Goal: Communication & Community: Answer question/provide support

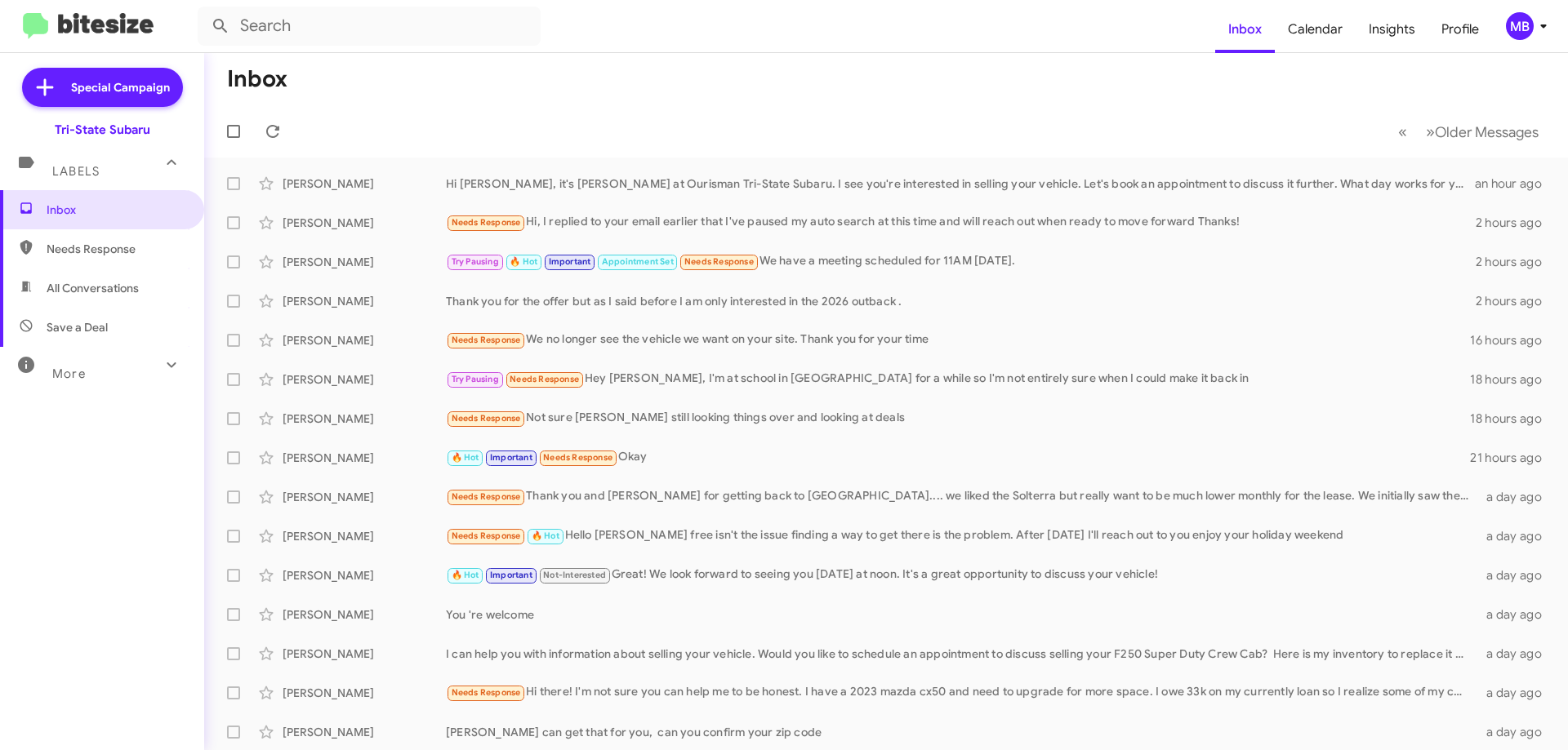
click at [129, 254] on span "Needs Response" at bounding box center [116, 248] width 138 height 17
type input "in:needs-response"
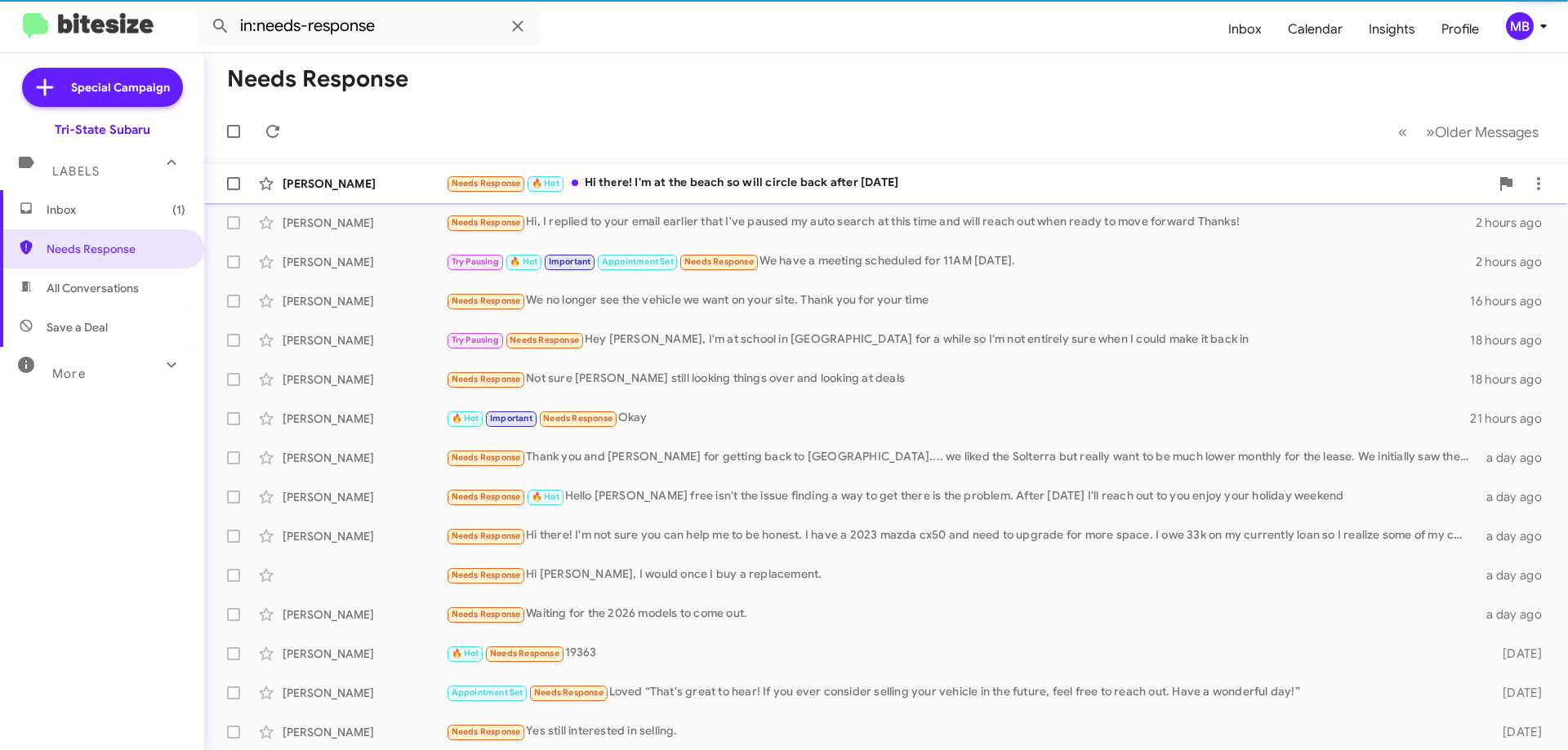
click at [381, 187] on div "[PERSON_NAME]" at bounding box center [364, 183] width 164 height 17
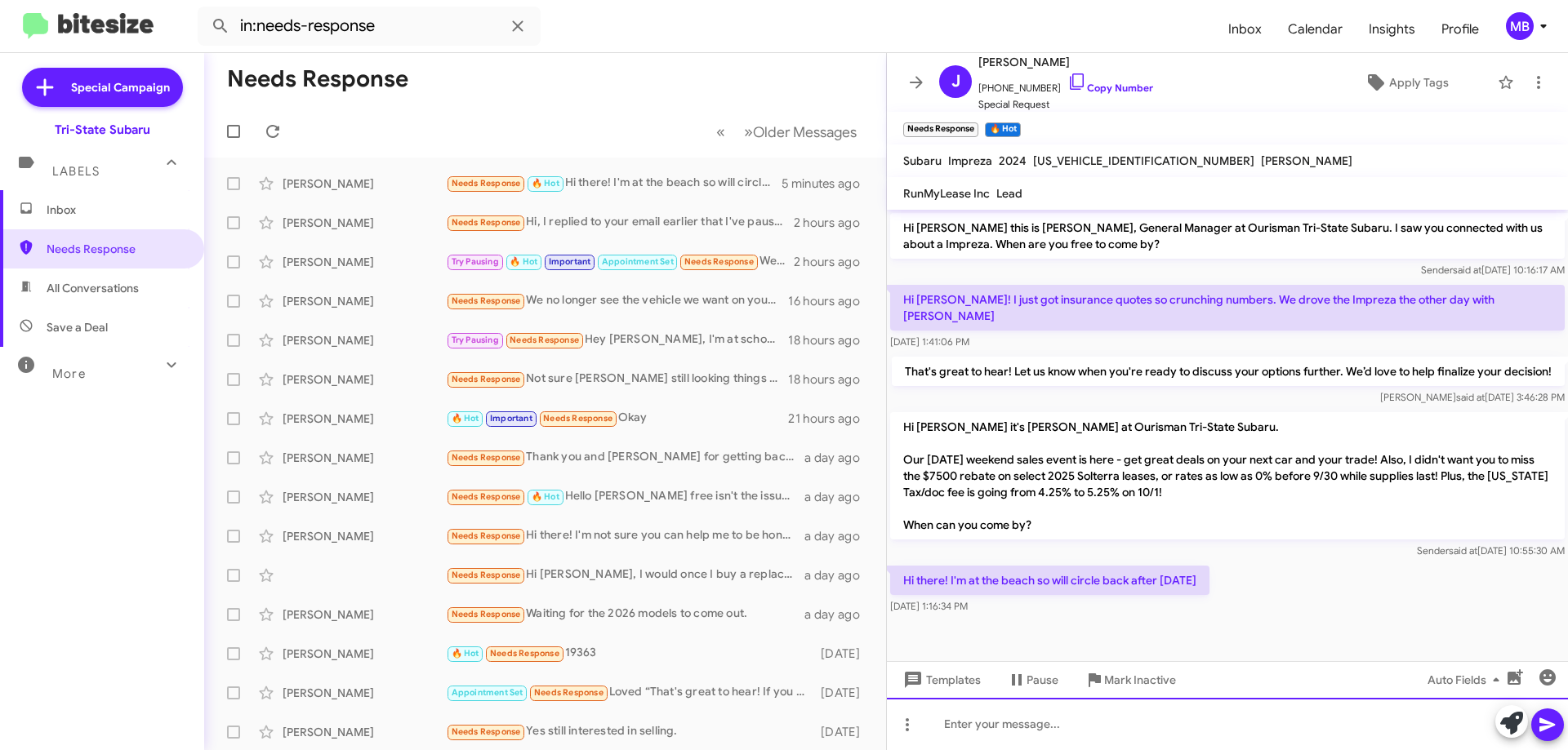
click at [1100, 738] on div at bounding box center [1227, 725] width 681 height 53
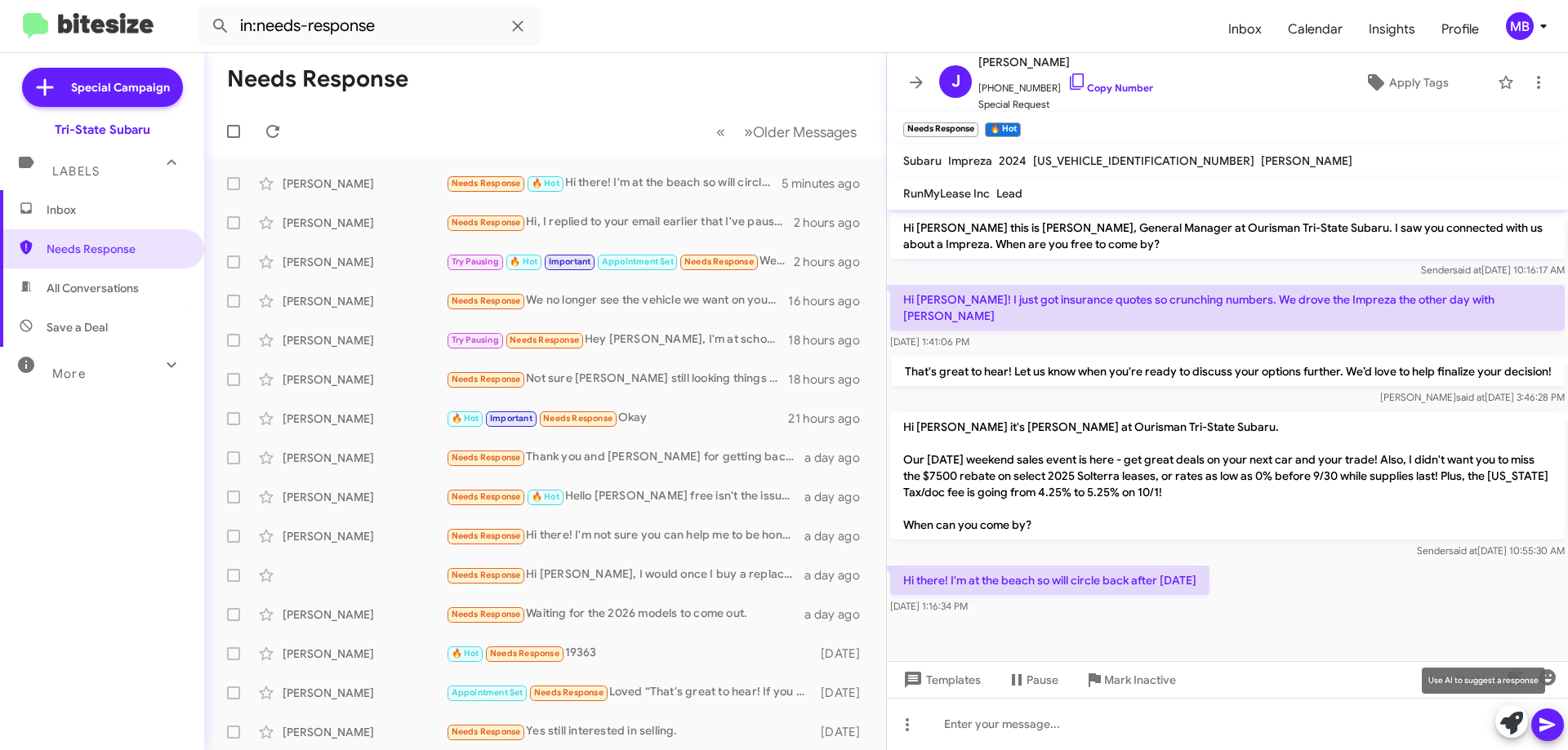
click at [1508, 726] on icon at bounding box center [1511, 723] width 22 height 22
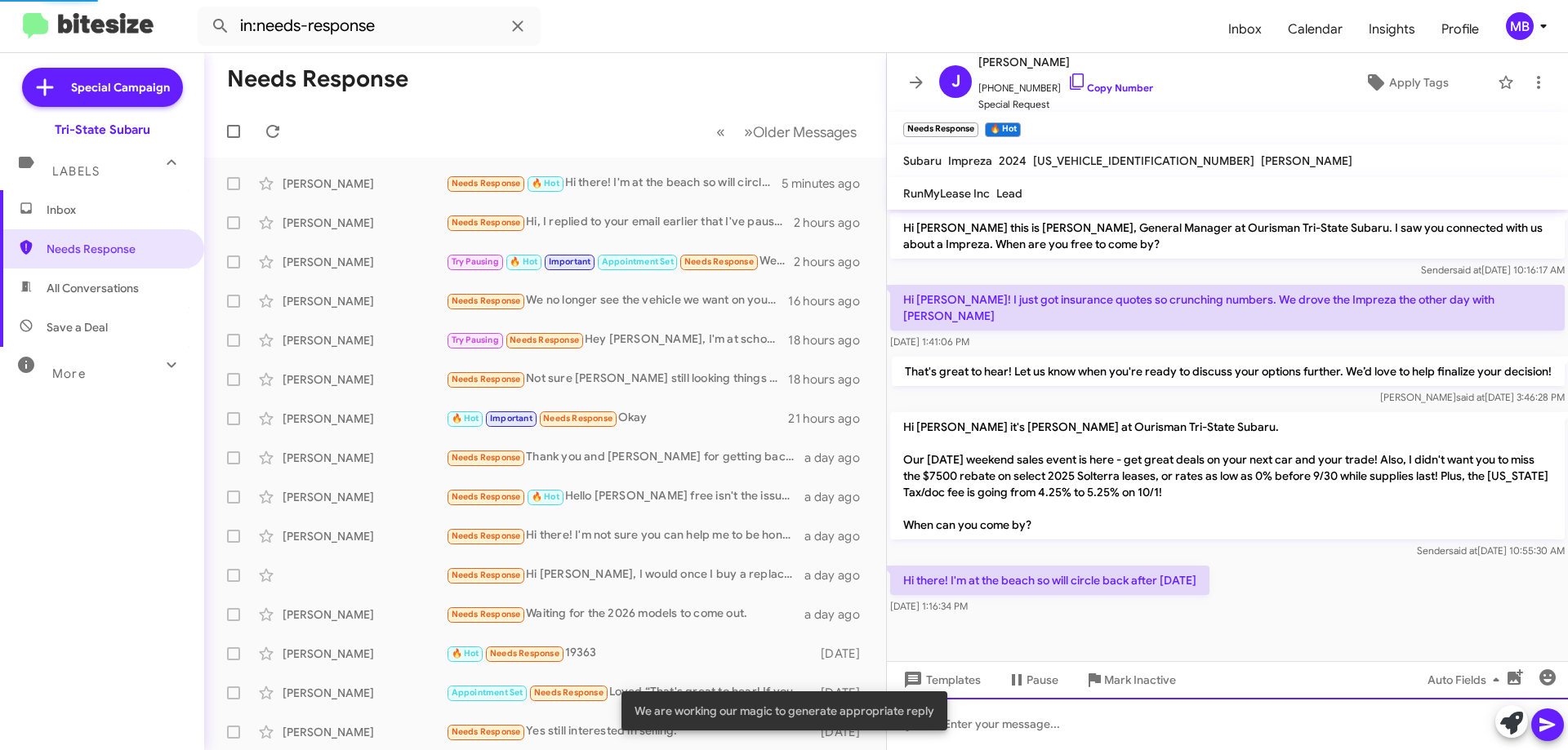
click at [1347, 730] on div at bounding box center [1227, 725] width 681 height 53
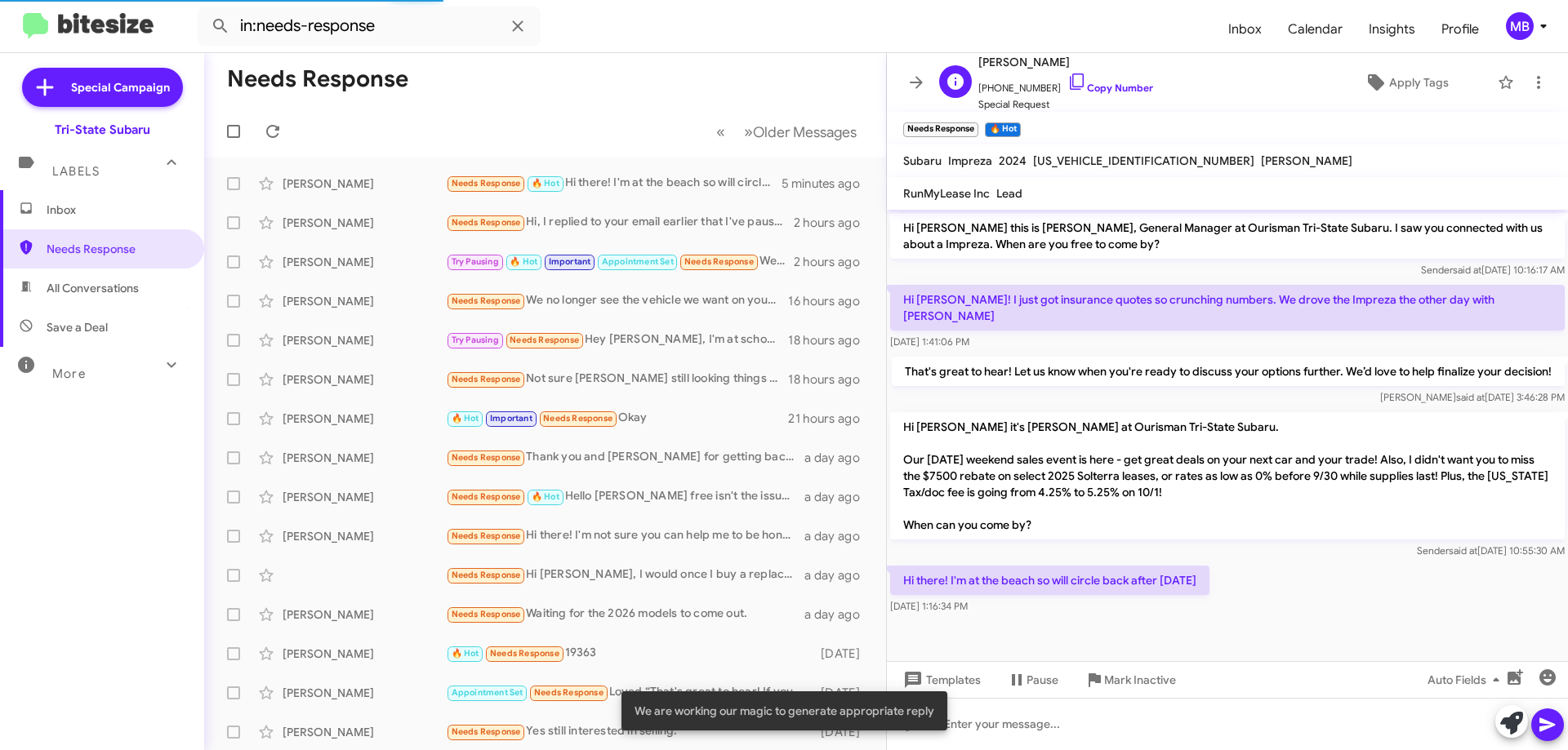
click at [1113, 80] on span "[PHONE_NUMBER] Copy Number" at bounding box center [1065, 84] width 174 height 24
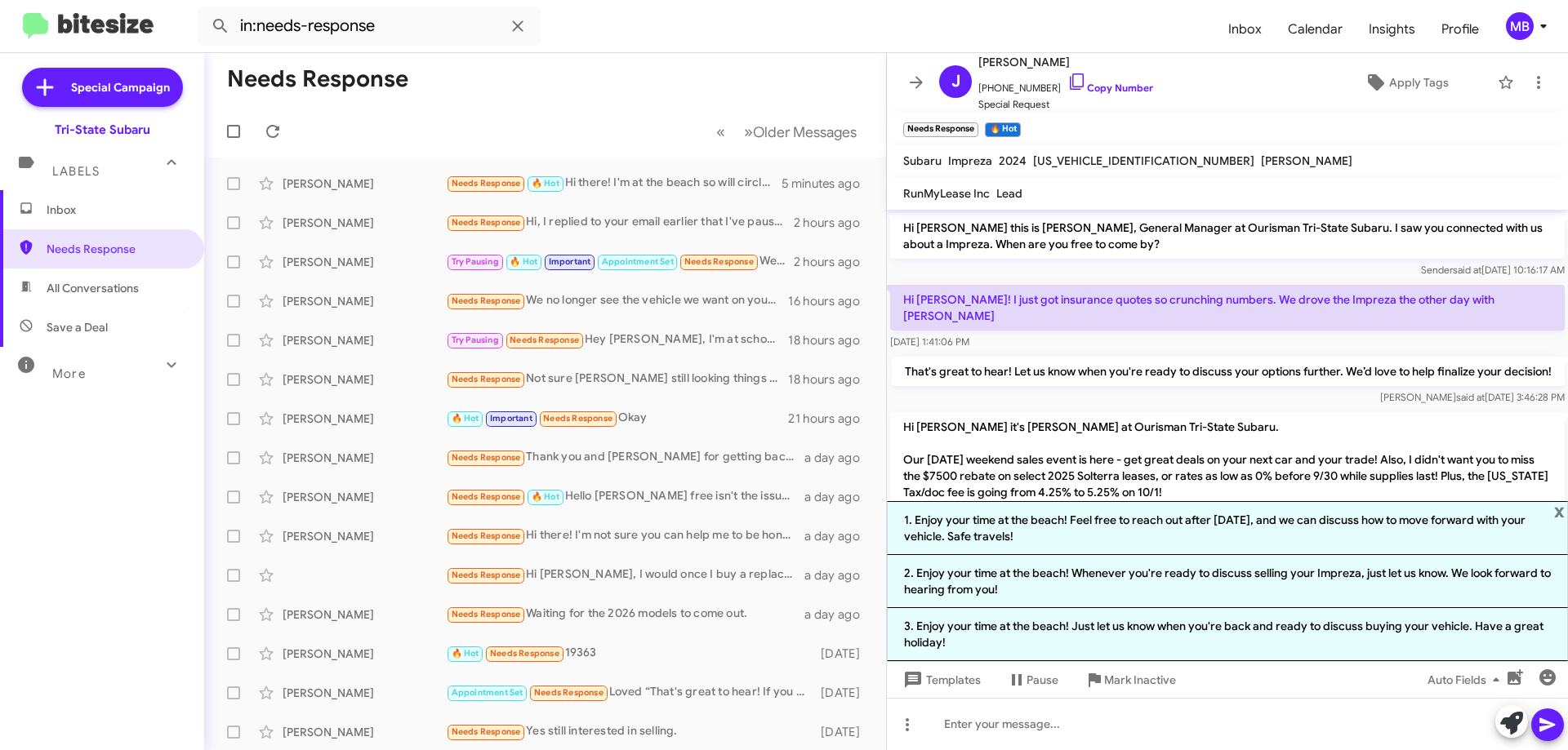
click at [1232, 644] on li "3. Enjoy your time at the beach! Just let us know when you're back and ready to…" at bounding box center [1227, 634] width 681 height 53
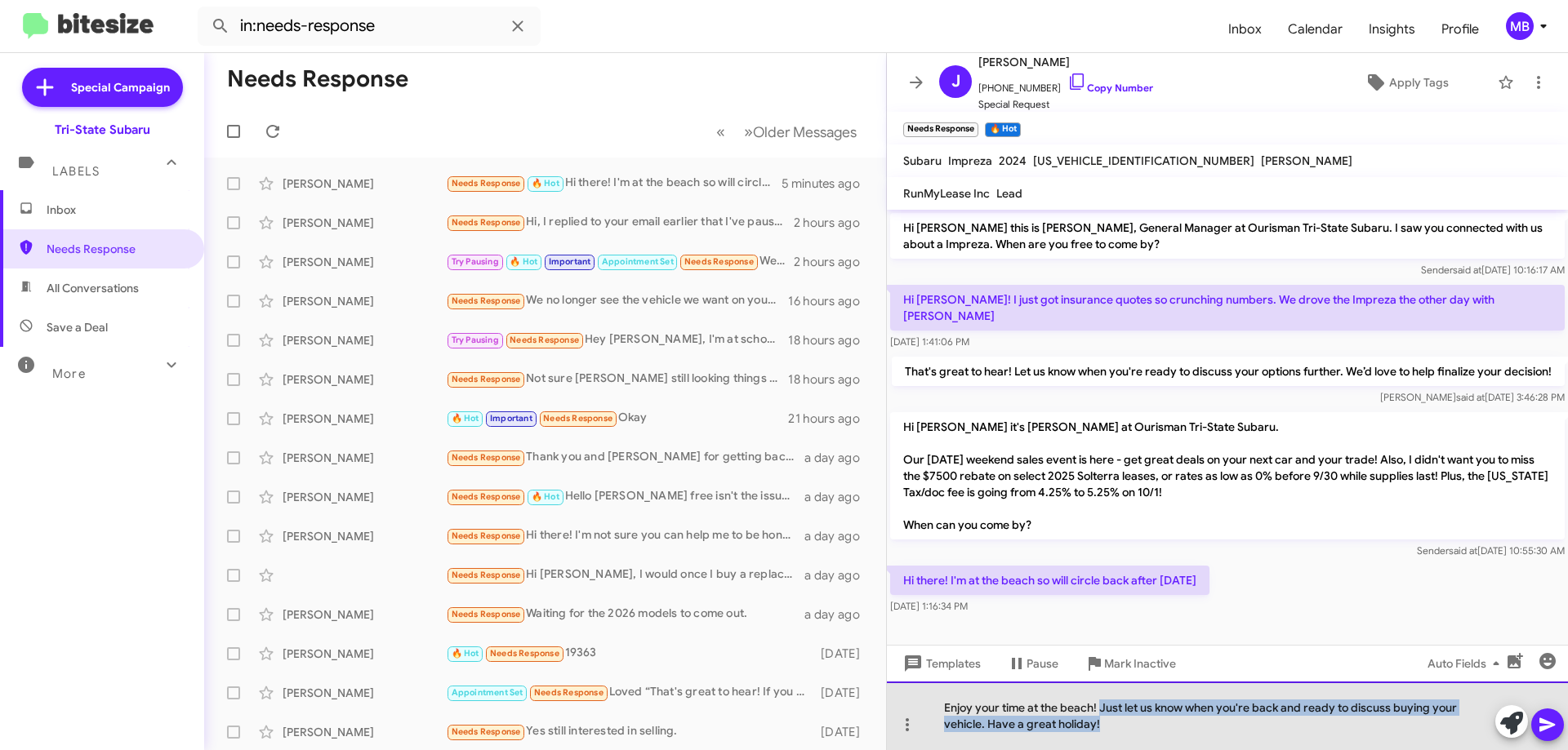
drag, startPoint x: 1119, startPoint y: 730, endPoint x: 1101, endPoint y: 697, distance: 37.6
click at [1101, 697] on div "Enjoy your time at the beach! Just let us know when you're back and ready to di…" at bounding box center [1227, 716] width 681 height 68
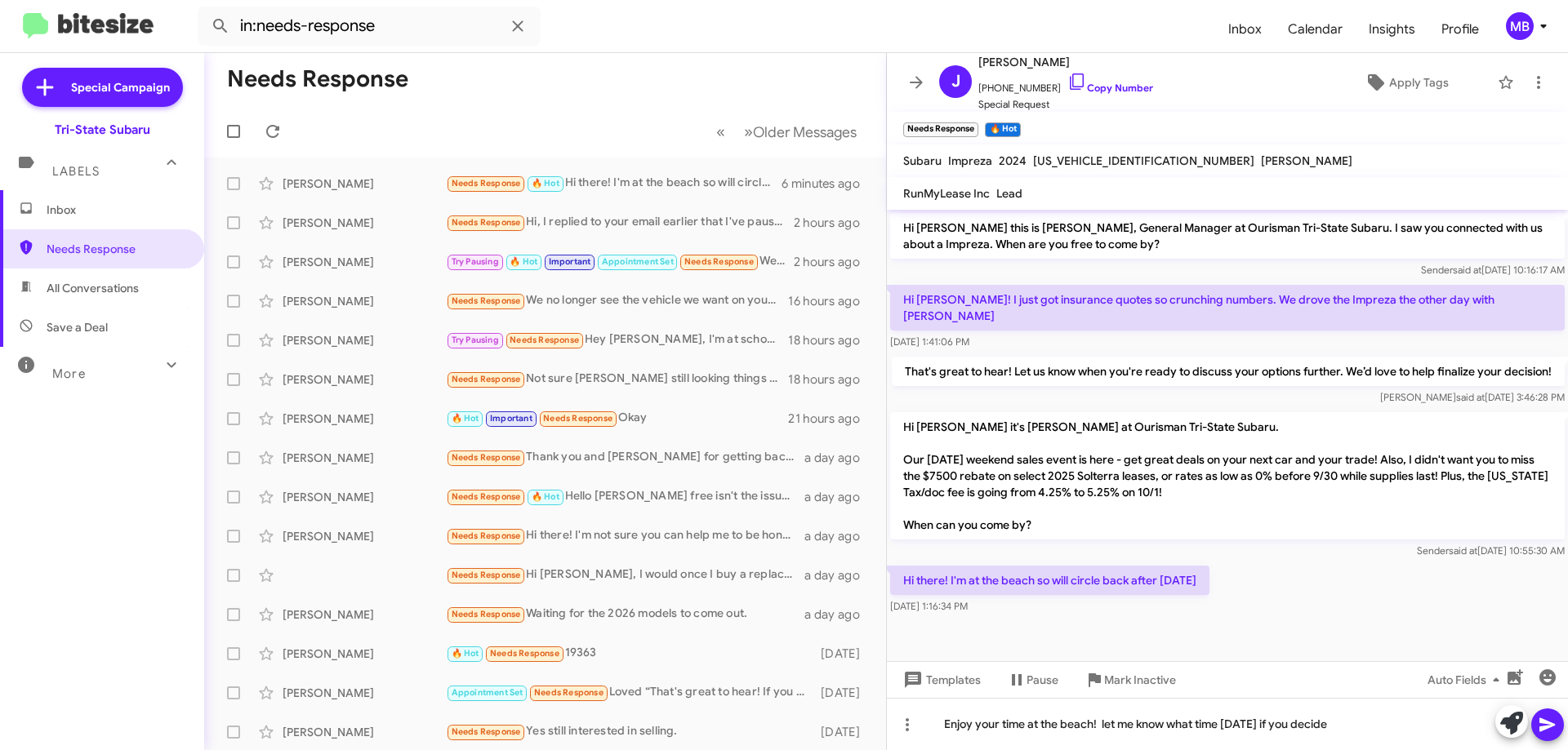
click at [1541, 727] on icon at bounding box center [1548, 726] width 16 height 14
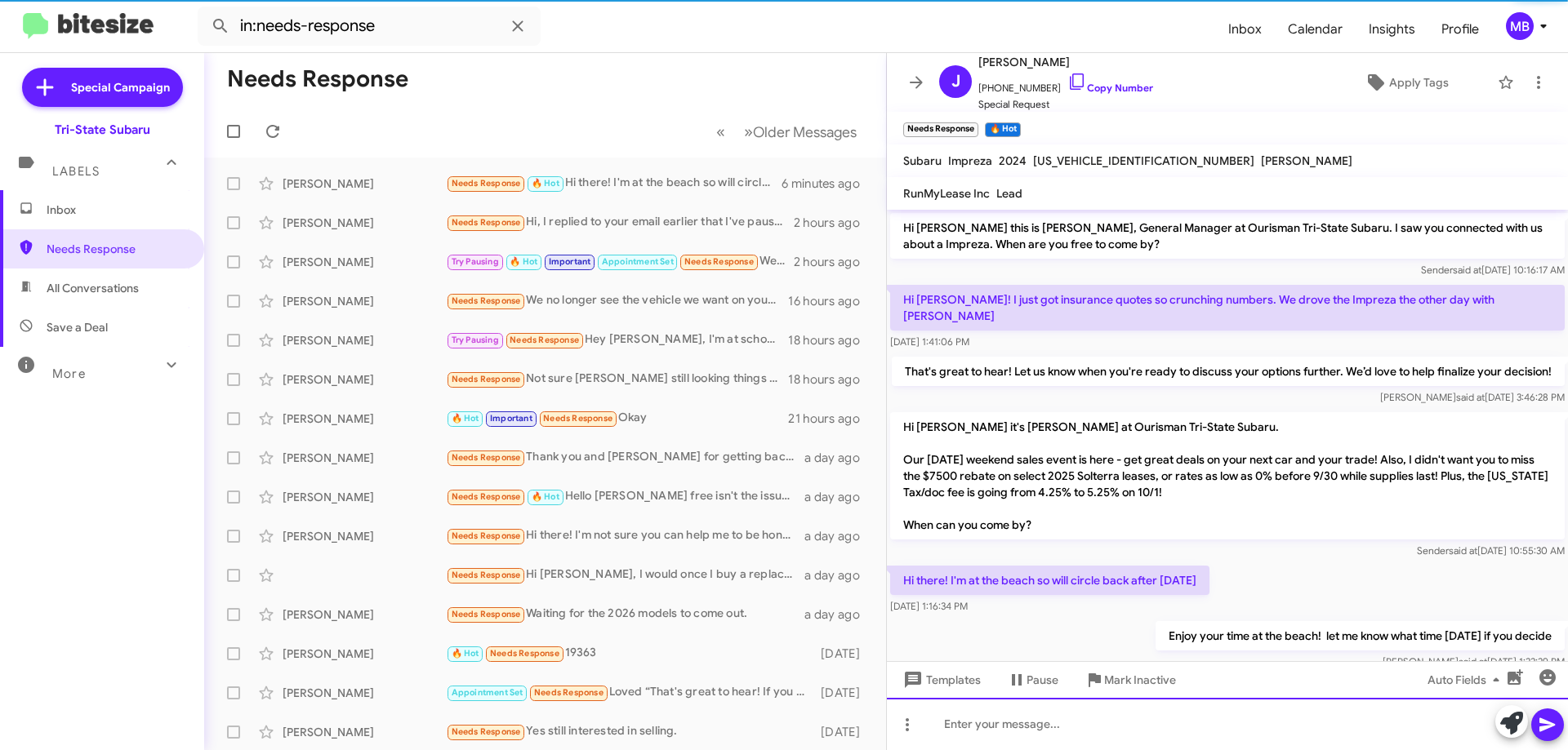
scroll to position [37, 0]
